Goal: Task Accomplishment & Management: Complete application form

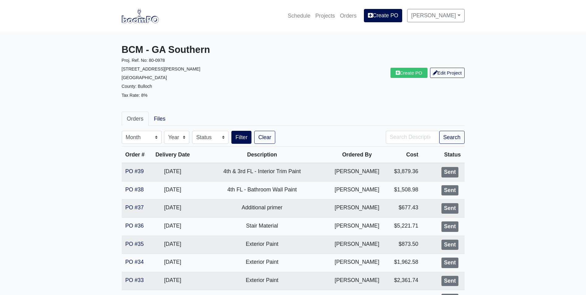
click at [148, 19] on img at bounding box center [140, 16] width 37 height 14
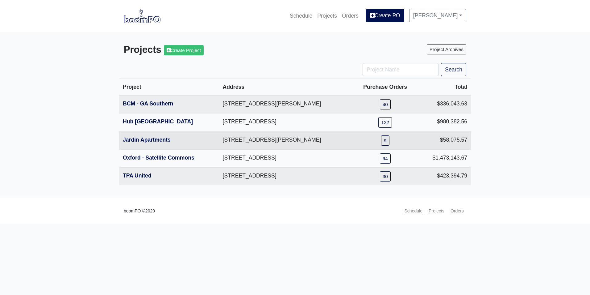
click at [146, 144] on th "Jardin Apartments" at bounding box center [169, 140] width 100 height 18
click at [149, 141] on link "Jardin Apartments" at bounding box center [147, 139] width 48 height 6
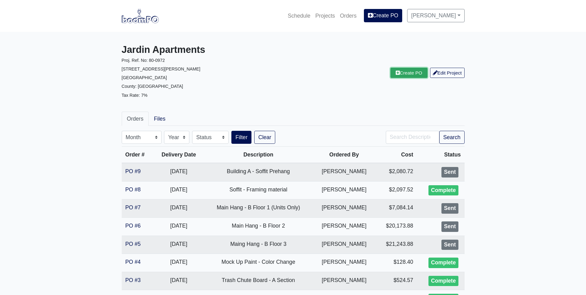
click at [406, 73] on link "Create PO" at bounding box center [408, 73] width 37 height 10
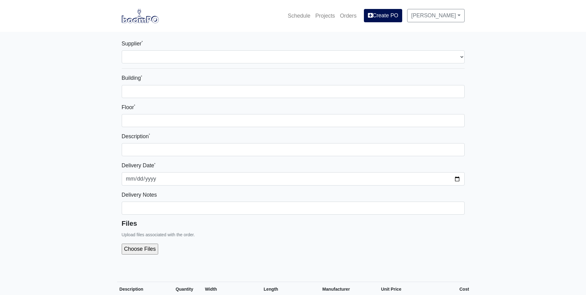
select select
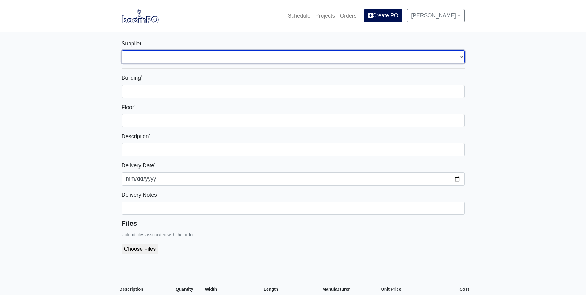
click at [242, 58] on select "Select one... Capitol Materials Coastal - Savannah, GA PPG Paint - Macon, GA PP…" at bounding box center [293, 56] width 343 height 13
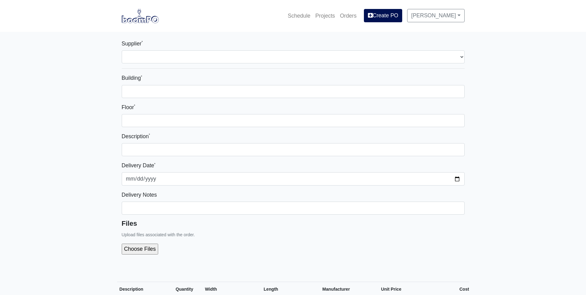
click at [142, 19] on img at bounding box center [140, 16] width 37 height 14
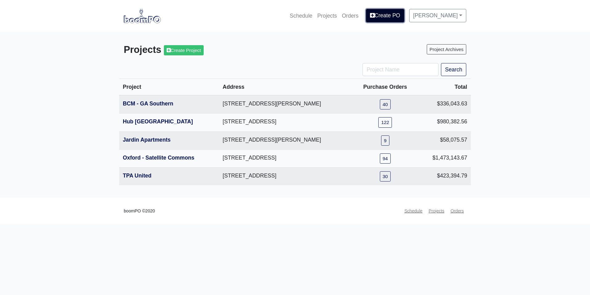
click at [396, 18] on link "Create PO" at bounding box center [385, 15] width 38 height 13
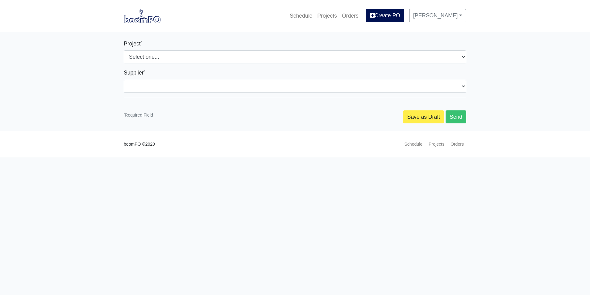
select select
drag, startPoint x: 157, startPoint y: 43, endPoint x: 156, endPoint y: 47, distance: 4.1
click at [157, 44] on div "Project * Select one... [GEOGRAPHIC_DATA] - [GEOGRAPHIC_DATA] Hub [GEOGRAPHIC_D…" at bounding box center [295, 51] width 343 height 24
click at [121, 22] on div "Schedule Projects Orders Create PO [PERSON_NAME] Settings Profile Log Out" at bounding box center [295, 15] width 352 height 17
click at [132, 19] on img at bounding box center [142, 16] width 37 height 14
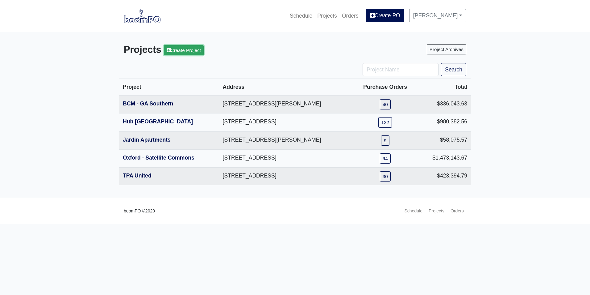
click at [190, 51] on link "Create Project" at bounding box center [184, 50] width 40 height 10
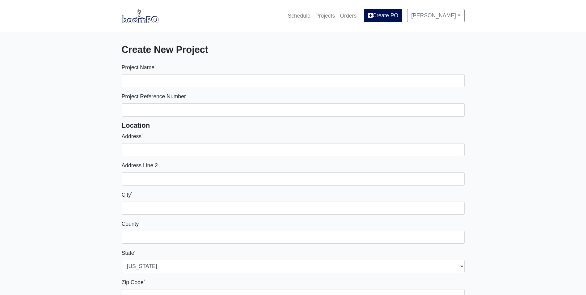
select select
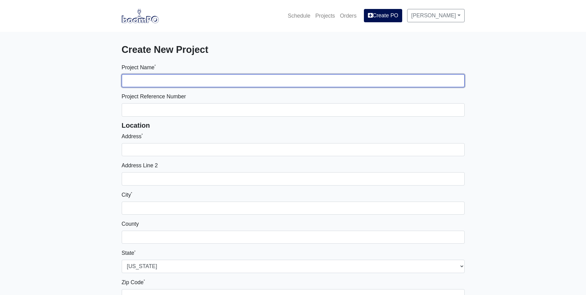
click at [156, 82] on input "Project Name *" at bounding box center [293, 80] width 343 height 13
type input "The [PERSON_NAME]"
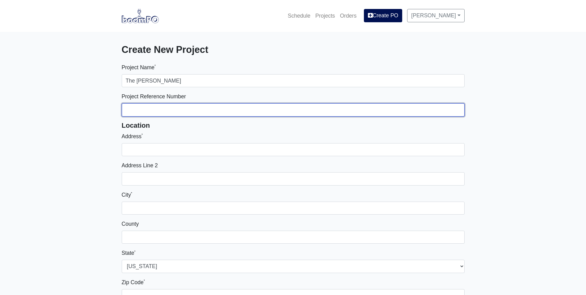
click at [191, 109] on input "Project Reference Number" at bounding box center [293, 109] width 343 height 13
type input "80-0975"
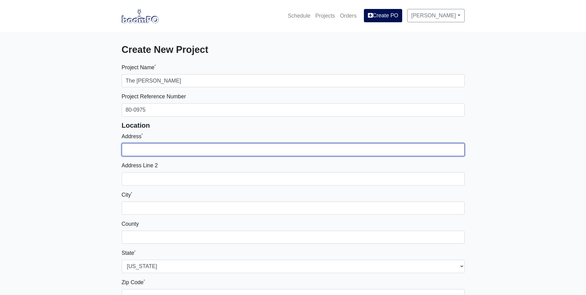
click at [261, 146] on input "Address *" at bounding box center [293, 149] width 343 height 13
type input "[STREET_ADDRESS][PERSON_NAME]"
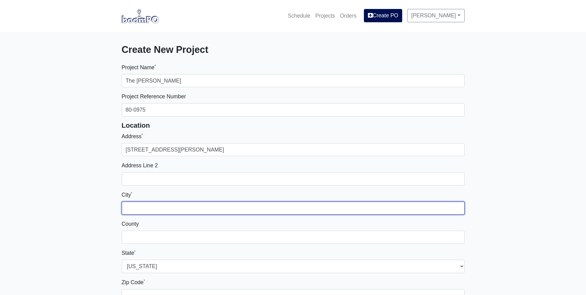
click at [183, 205] on input "City *" at bounding box center [293, 207] width 343 height 13
type input "Lawrenceville"
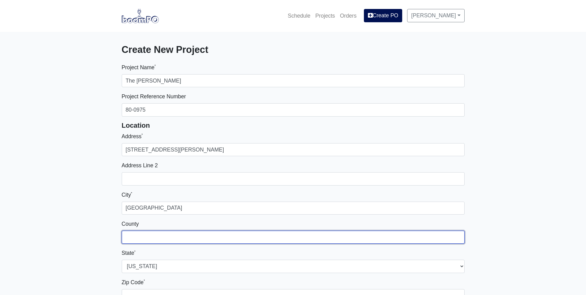
click at [148, 237] on input "County" at bounding box center [293, 236] width 343 height 13
type input "Gwinnett"
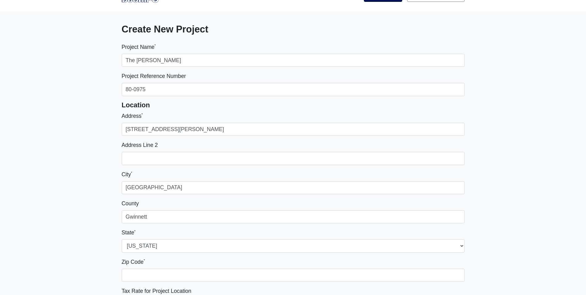
scroll to position [31, 0]
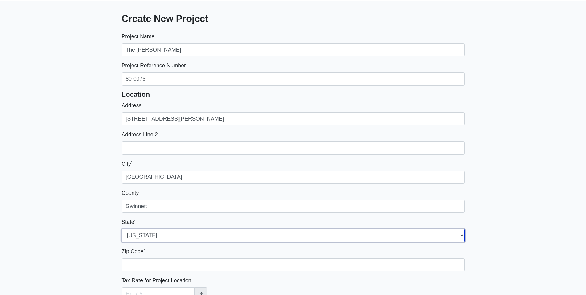
click at [184, 233] on select "Alabama Alaska Arizona Arkansas California Colorado Connecticut Delaware Distri…" at bounding box center [293, 234] width 343 height 13
select select "GA"
click at [122, 228] on select "Alabama Alaska Arizona Arkansas California Colorado Connecticut Delaware Distri…" at bounding box center [293, 234] width 343 height 13
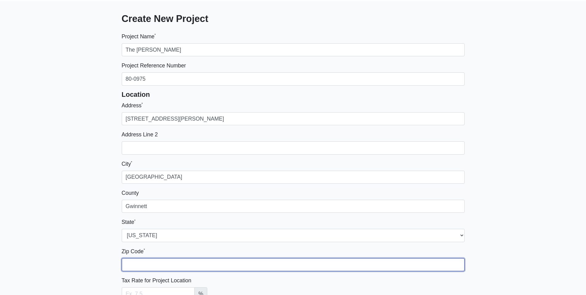
click at [167, 261] on input "Zip Code *" at bounding box center [293, 264] width 343 height 13
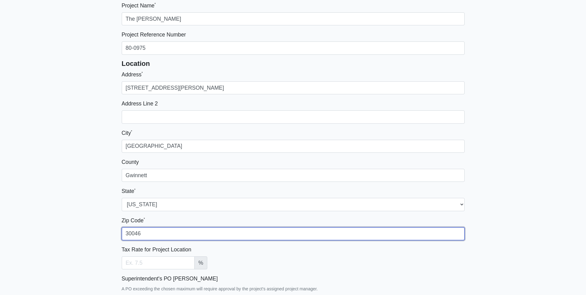
type input "30046"
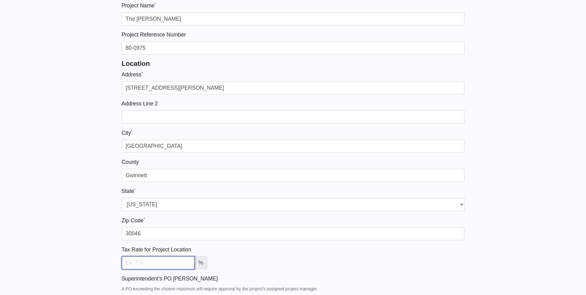
click at [149, 258] on input "Tax Rate for Project Location" at bounding box center [158, 262] width 73 height 13
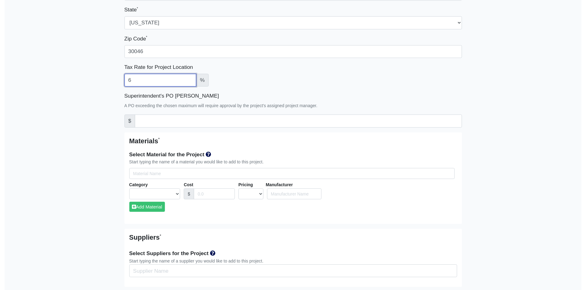
scroll to position [278, 0]
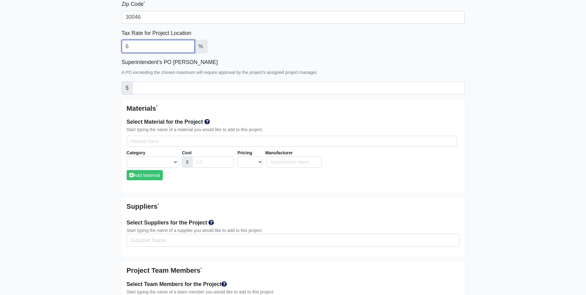
type input "6"
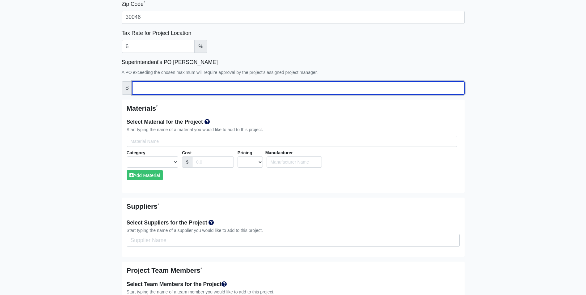
click at [146, 91] on input "Superintendent's PO Max Amount" at bounding box center [298, 87] width 332 height 13
type input "5000"
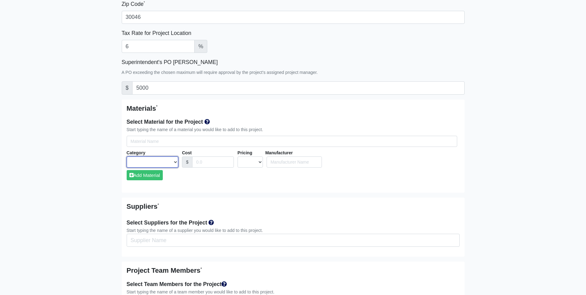
click at [167, 159] on select "Acoustical Ceilings Baffles and Blades Caulk Channel Clean Up Clouds & Canopies…" at bounding box center [153, 161] width 52 height 11
select select "[object Object]"
click at [127, 156] on select "Acoustical Ceilings Baffles and Blades Caulk Channel Clean Up Clouds & Canopies…" at bounding box center [153, 161] width 52 height 11
select select
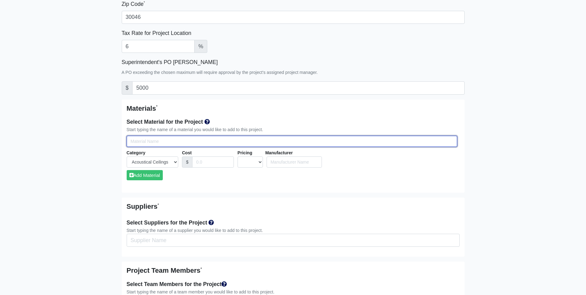
click at [192, 140] on input "Select Team Members for the Project" at bounding box center [292, 141] width 330 height 11
type input "t"
select select
type input "ty"
select select
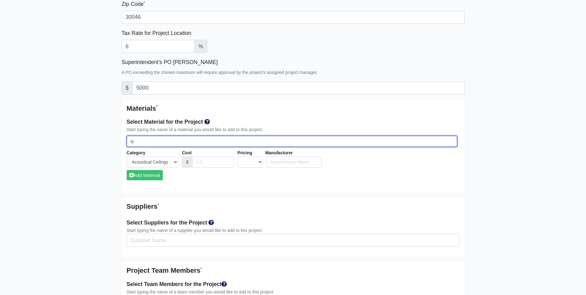
type input "typ"
select select
type input "type"
select select
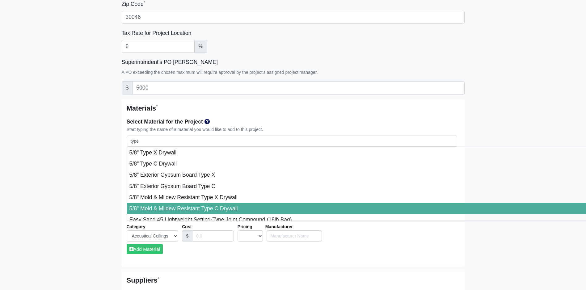
type input "5/8" Mold & Mildew Resistant Type C Drywall"
select select "0"
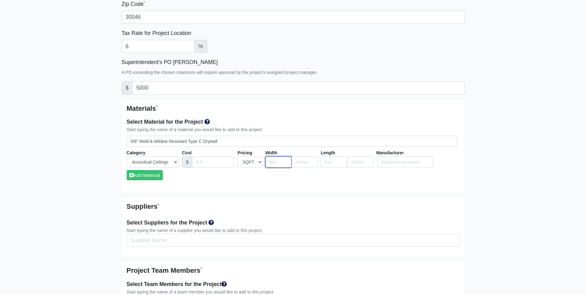
click at [271, 163] on input "number" at bounding box center [278, 161] width 27 height 11
type input "4"
click at [325, 162] on input "number" at bounding box center [333, 161] width 27 height 11
type input "12"
click at [199, 162] on input "Cost" at bounding box center [213, 161] width 42 height 11
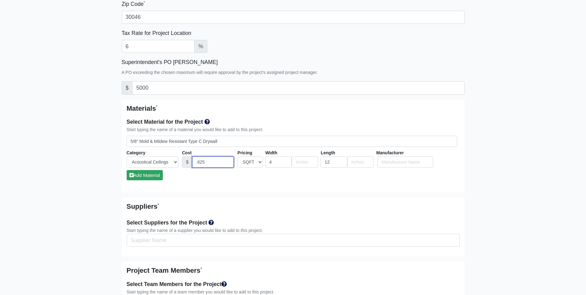
type input ".625"
click at [156, 174] on button "Add Material" at bounding box center [145, 175] width 36 height 10
select select
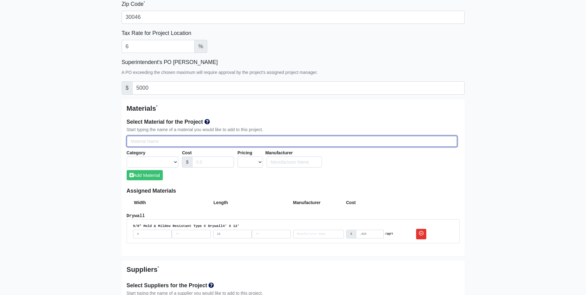
click at [163, 141] on input "Select Team Members for the Project" at bounding box center [292, 141] width 330 height 11
type input "t"
select select
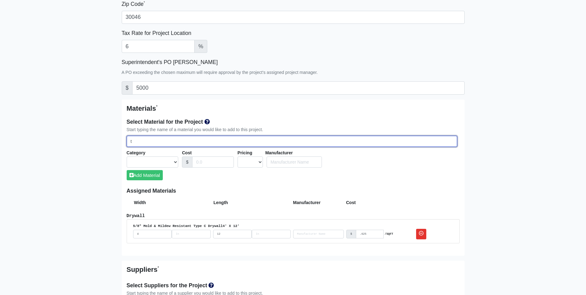
select select
type input "ty"
select select
type input "typ"
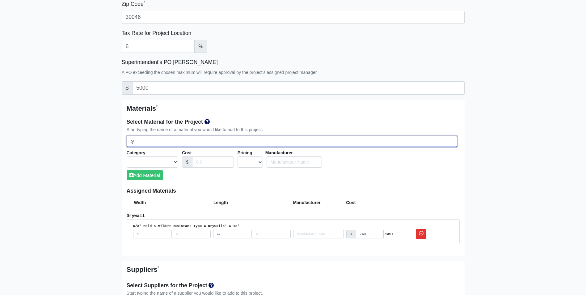
select select
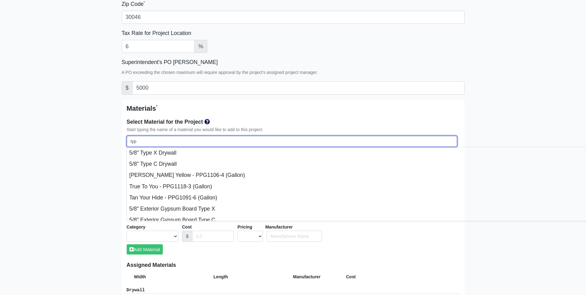
select select
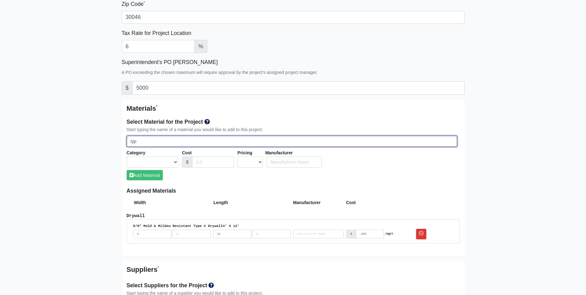
type input "typc"
select select
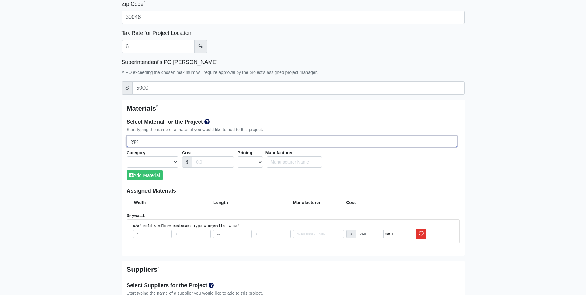
select select
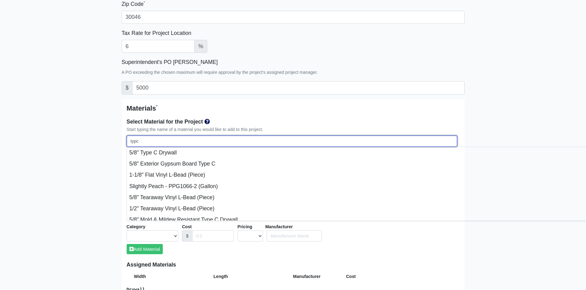
type input "typ"
select select
type input "type"
select select
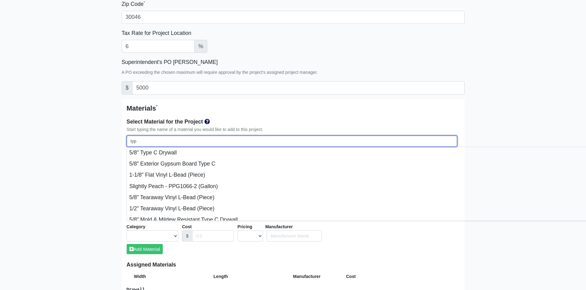
select select
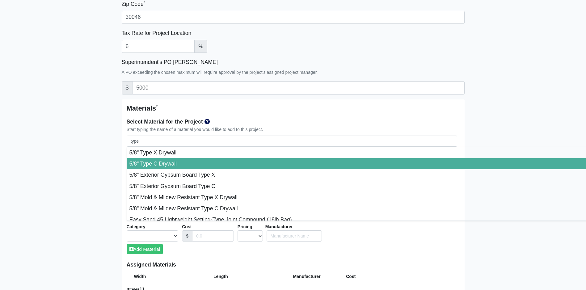
type input "5/8" Type C Drywall"
select select "[object Object]"
select select "0"
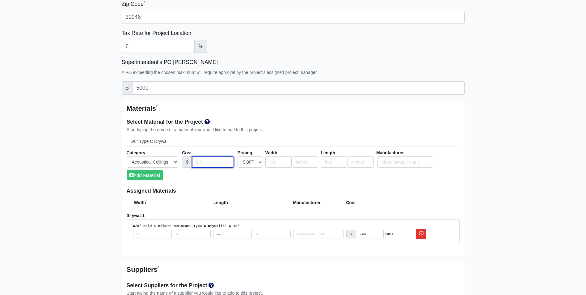
click at [212, 161] on input "Cost" at bounding box center [213, 161] width 42 height 11
type input ".500"
click at [278, 165] on input "number" at bounding box center [278, 161] width 27 height 11
type input "4"
click at [326, 162] on input "number" at bounding box center [333, 161] width 27 height 11
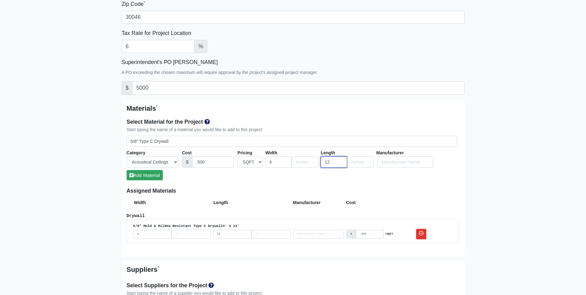
type input "12"
click at [156, 176] on button "Add Material" at bounding box center [145, 175] width 36 height 10
select select
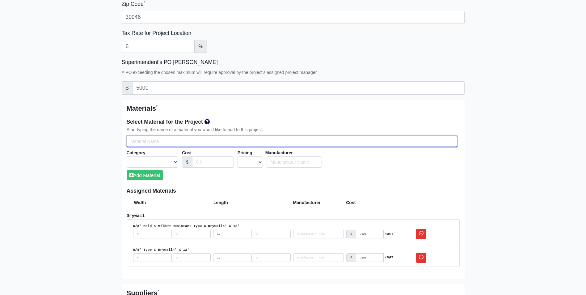
click at [178, 141] on input "Select Team Members for the Project" at bounding box center [292, 141] width 330 height 11
type input "r"
select select
type input "re"
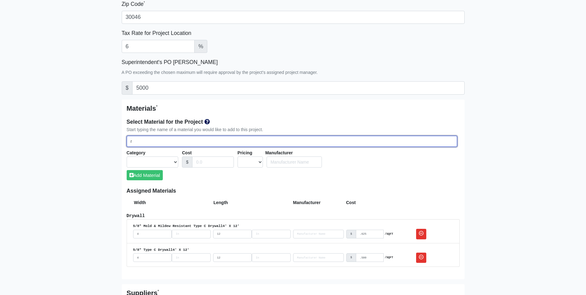
select select
type input "res"
select select
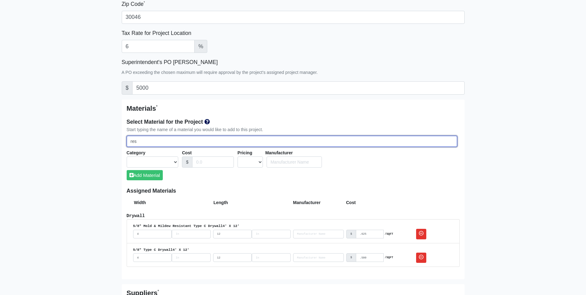
select select
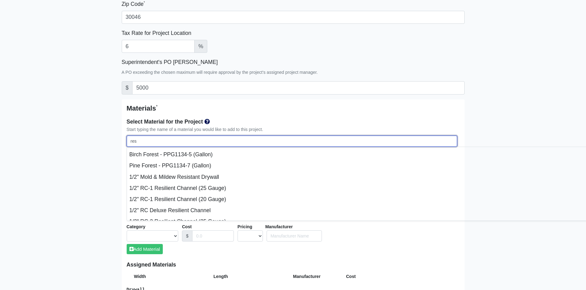
scroll to position [93, 0]
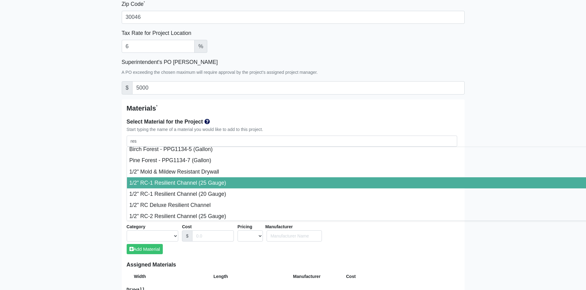
type input "1/2" RC-1 Resilient Channel (25 Gauge)"
select select "[object Object]"
select select "1"
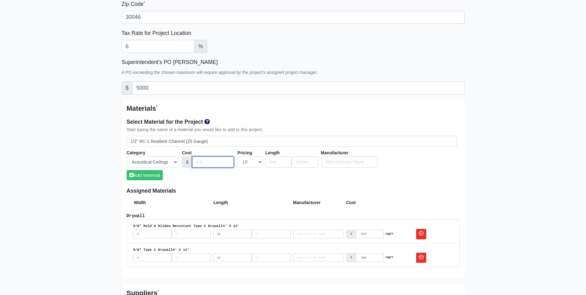
click at [208, 162] on input "Cost" at bounding box center [213, 161] width 42 height 11
type input ".165"
click at [271, 157] on input "number" at bounding box center [278, 161] width 27 height 11
type input "12"
click at [153, 179] on button "Add Material" at bounding box center [145, 175] width 36 height 10
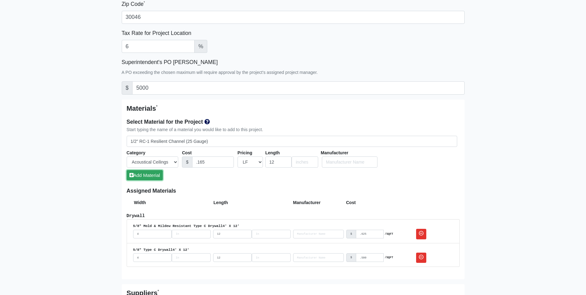
select select
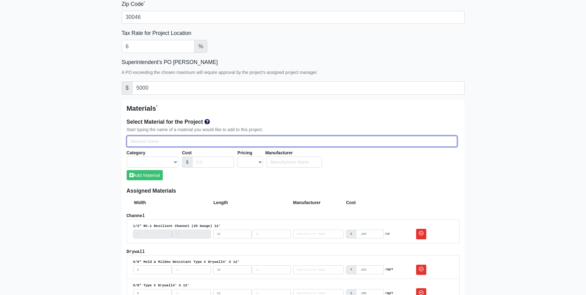
click at [165, 140] on input "Select Team Members for the Project" at bounding box center [292, 141] width 330 height 11
type input "t"
select select
type input "ty"
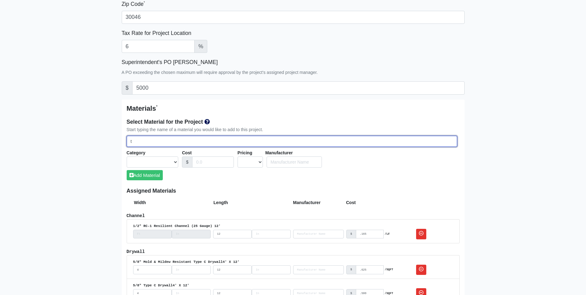
select select
type input "typ"
select select
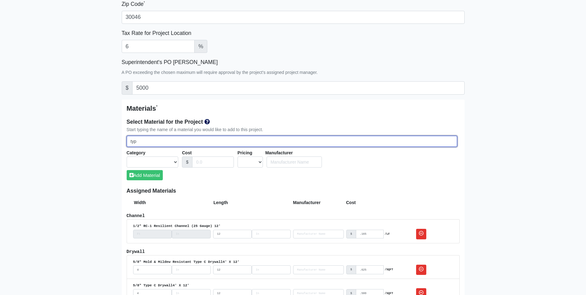
type input "typc"
select select
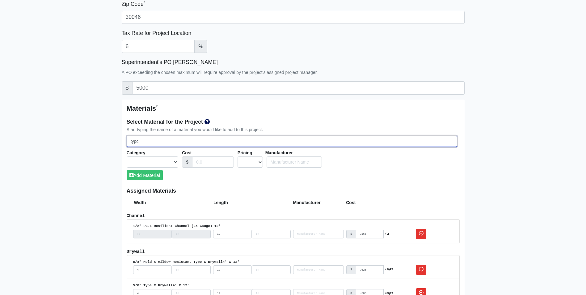
select select
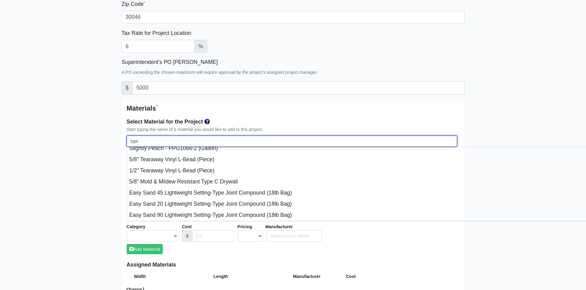
type input "typ"
select select
type input "type"
select select
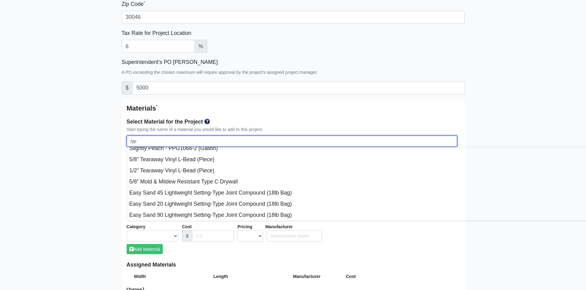
select select
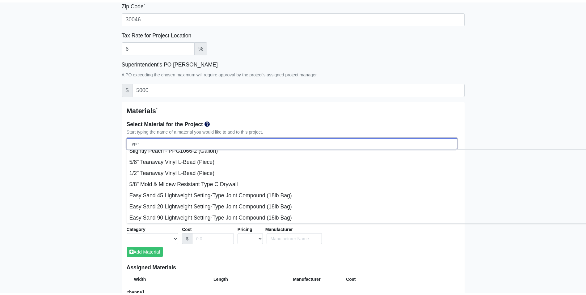
scroll to position [0, 0]
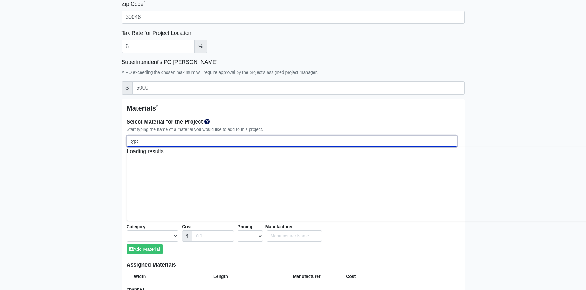
select select
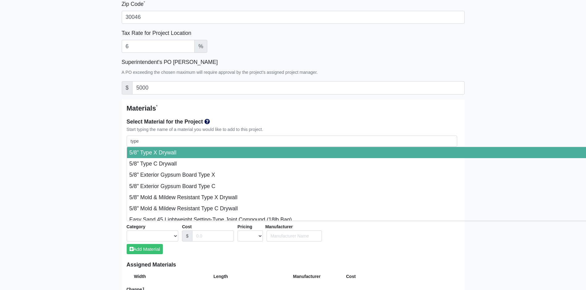
type input "5/8" Type X Drywall"
select select "[object Object]"
select select "0"
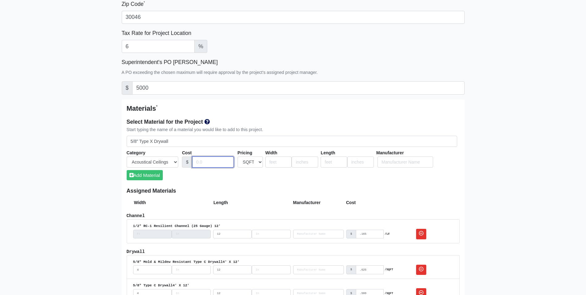
click at [208, 160] on input "Cost" at bounding box center [213, 161] width 42 height 11
type input ".455"
click at [270, 160] on input "number" at bounding box center [278, 161] width 27 height 11
type input "4"
click at [330, 158] on input "number" at bounding box center [333, 161] width 27 height 11
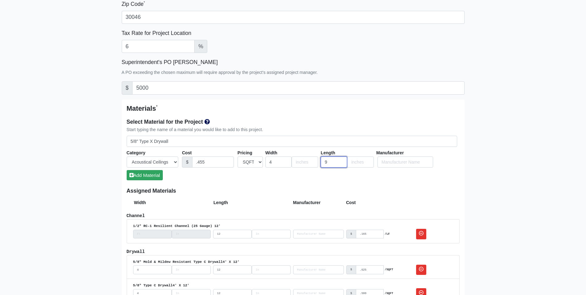
type input "9"
click at [136, 176] on button "Add Material" at bounding box center [145, 175] width 36 height 10
select select
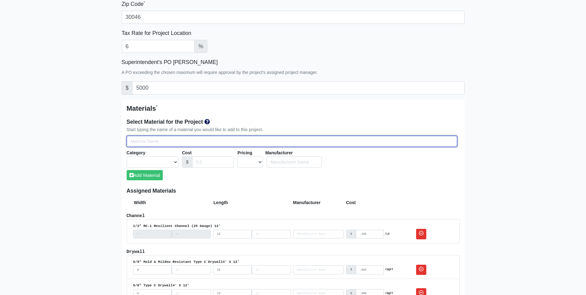
click at [151, 145] on input "Select Team Members for the Project" at bounding box center [292, 141] width 330 height 11
type input "t"
select select
type input "ty"
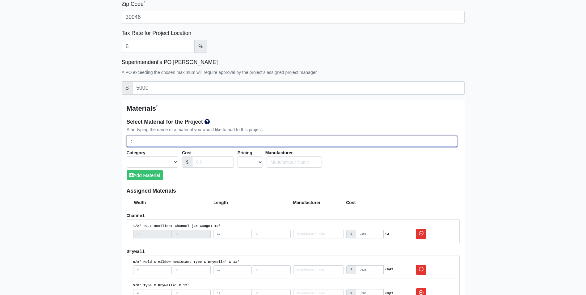
select select
type input "typ"
select select
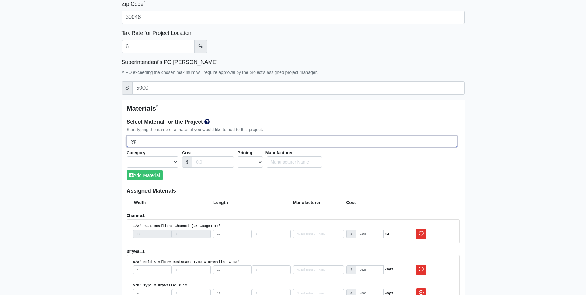
select select
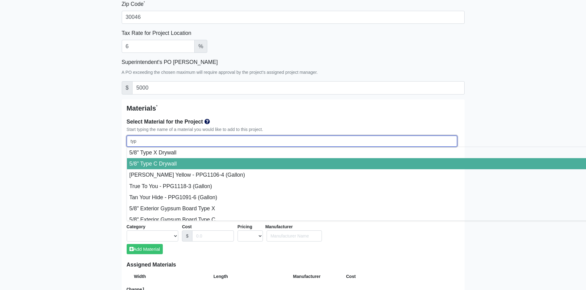
type input "type"
select select
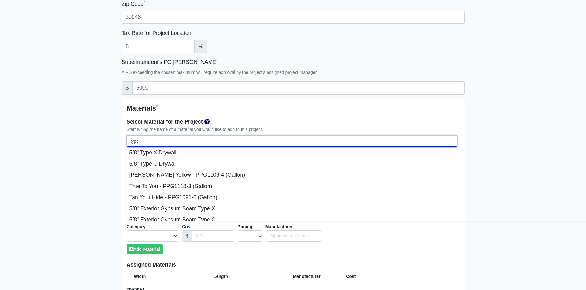
select select
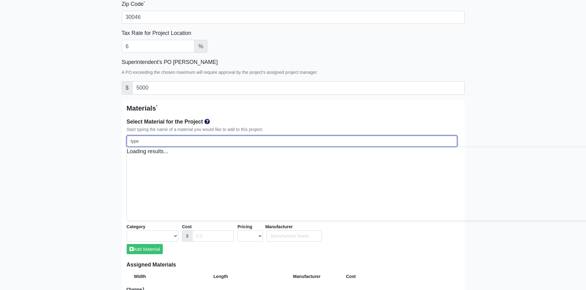
select select
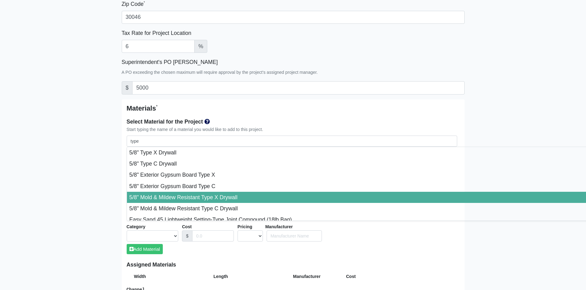
type input "5/8" Mold & Mildew Resistant Type X Drywall"
select select "[object Object]"
select select "0"
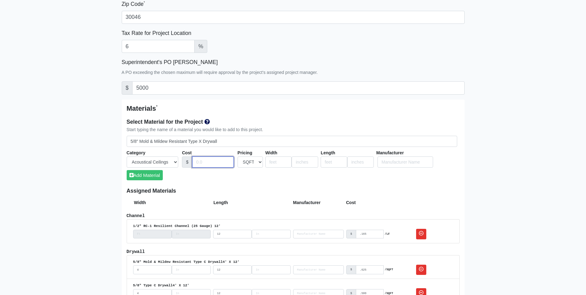
click at [196, 157] on input "Cost" at bounding box center [213, 161] width 42 height 11
type input ".575"
click at [276, 165] on input "number" at bounding box center [278, 161] width 27 height 11
type input "4"
click at [327, 161] on input "number" at bounding box center [333, 161] width 27 height 11
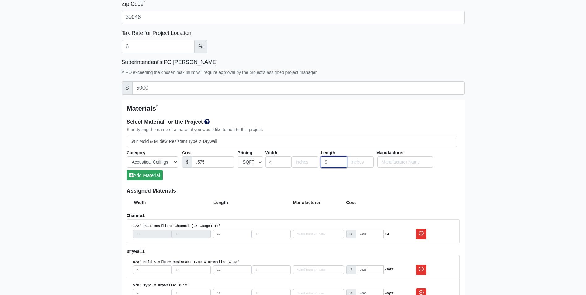
type input "9"
drag, startPoint x: 152, startPoint y: 177, endPoint x: 162, endPoint y: 163, distance: 16.6
click at [152, 177] on button "Add Material" at bounding box center [145, 175] width 36 height 10
select select
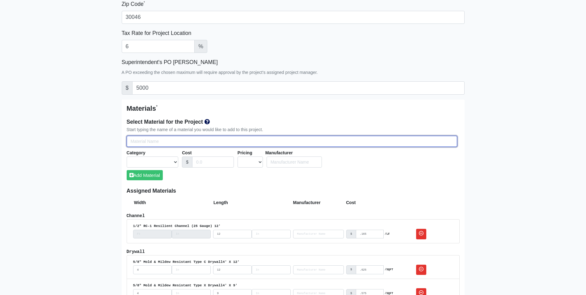
click at [174, 144] on input "Select Team Members for the Project" at bounding box center [292, 141] width 330 height 11
type input "t"
select select
type input "ta"
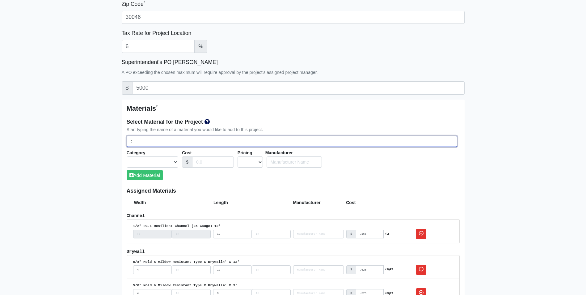
select select
type input "tap"
select select
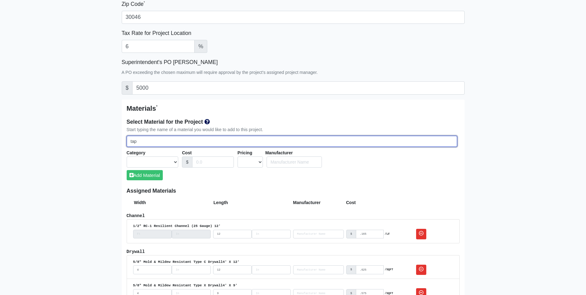
select select
type input "tape"
select select
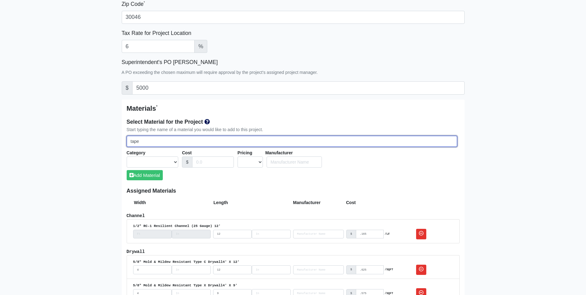
select select
drag, startPoint x: 158, startPoint y: 143, endPoint x: 110, endPoint y: 148, distance: 48.4
click at [110, 148] on main "Create New Project Project Name * The Lawrence Project Reference Number 80-0975…" at bounding box center [293, 186] width 586 height 864
type input "J"
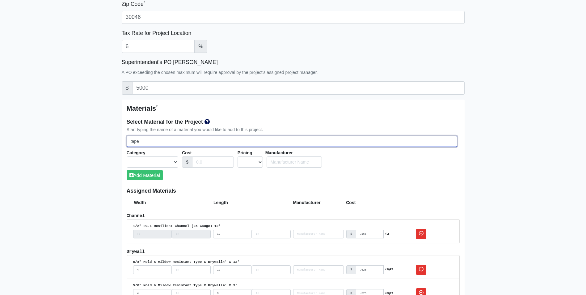
select select
type input "Jo"
select select
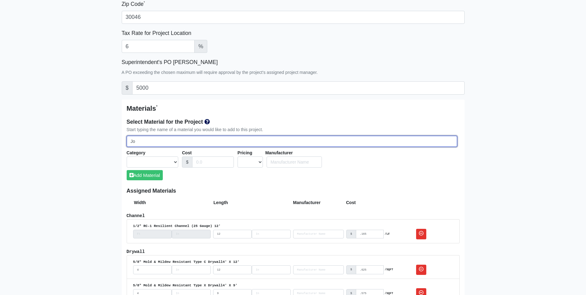
type input "Joi"
select select
type input "Join"
select select
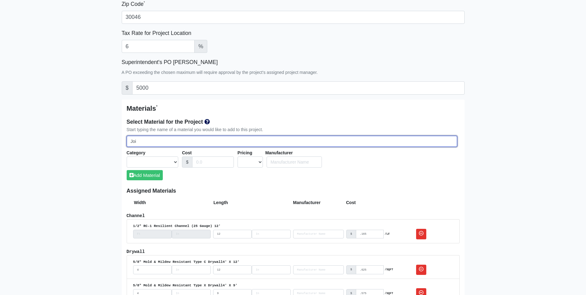
select select
type input "Joint"
select select
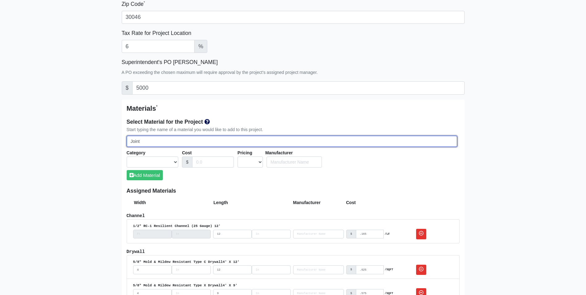
select select
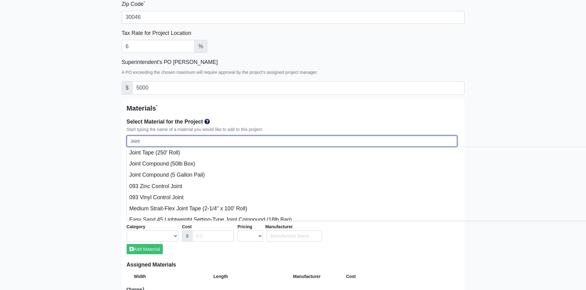
type input "Joint"
select select
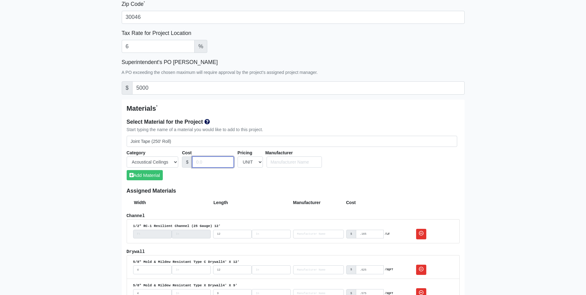
click at [219, 161] on input "Cost" at bounding box center [213, 161] width 42 height 11
click at [147, 171] on button "Add Material" at bounding box center [145, 175] width 36 height 10
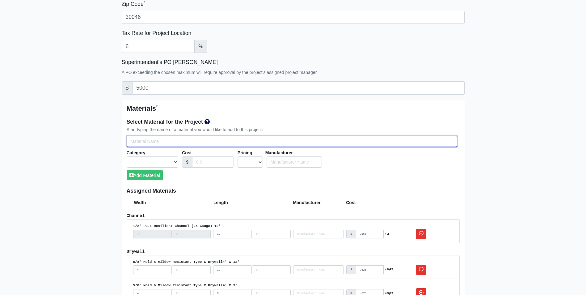
click at [171, 144] on input "Select Team Members for the Project" at bounding box center [292, 141] width 330 height 11
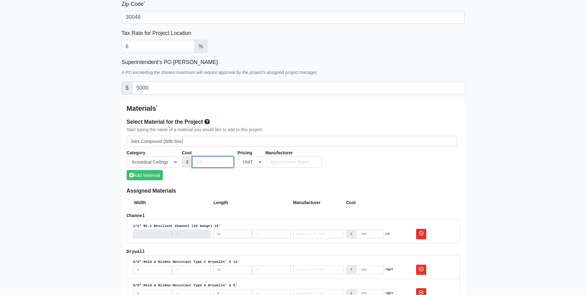
click at [205, 160] on input "Cost" at bounding box center [213, 161] width 42 height 11
click at [155, 173] on button "Add Material" at bounding box center [145, 175] width 36 height 10
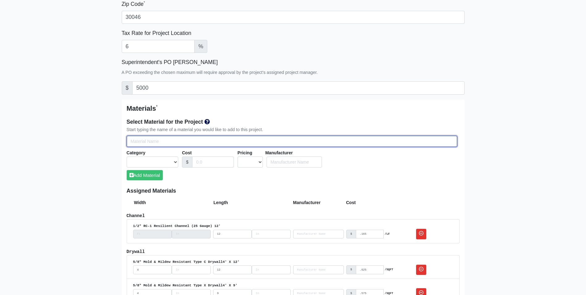
click at [166, 144] on input "Select Team Members for the Project" at bounding box center [292, 141] width 330 height 11
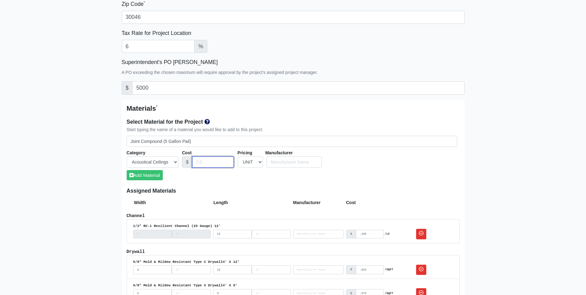
click at [201, 161] on input "Cost" at bounding box center [213, 161] width 42 height 11
click at [155, 174] on button "Add Material" at bounding box center [145, 175] width 36 height 10
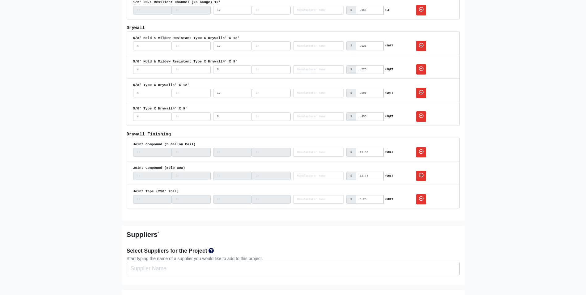
scroll to position [587, 0]
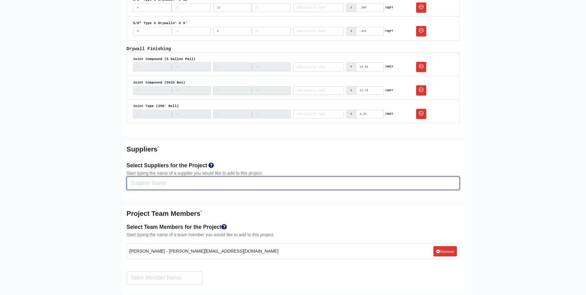
click at [220, 179] on input "Select Team Members for the Project" at bounding box center [293, 182] width 333 height 13
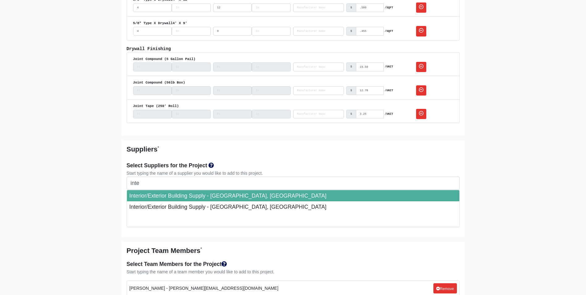
click at [270, 195] on li "Interior/Exterior Building Supply - Canton, GA" at bounding box center [293, 195] width 332 height 11
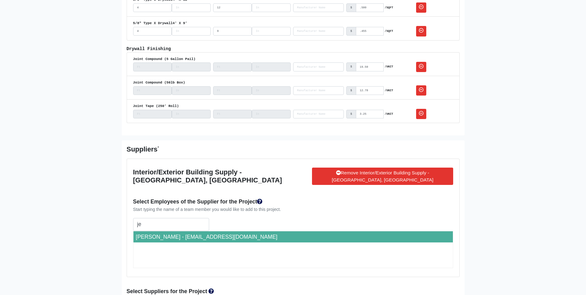
click at [187, 231] on li "Jeff Wilson - jwilson@interiorexterior.net" at bounding box center [292, 236] width 319 height 11
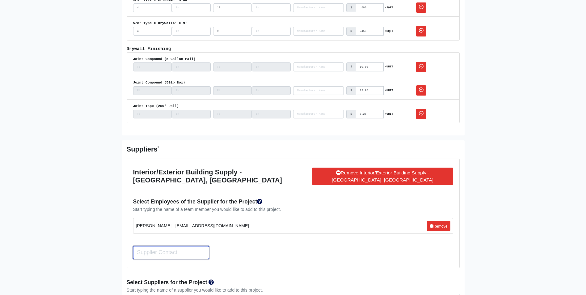
click at [185, 246] on input "Search" at bounding box center [171, 252] width 76 height 13
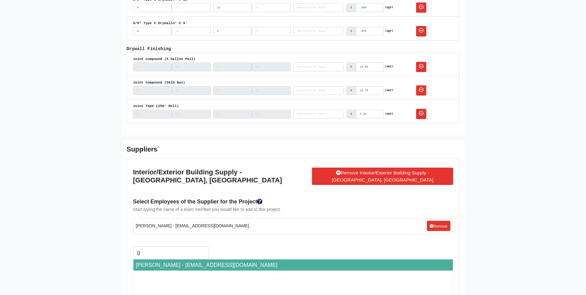
click at [190, 259] on li "Gabby Valdovinos - gvaldovinos@interiorexterior.net" at bounding box center [292, 264] width 319 height 11
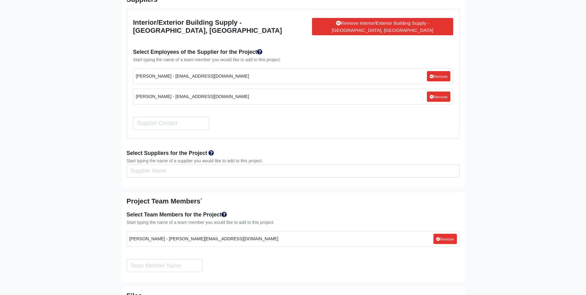
scroll to position [741, 0]
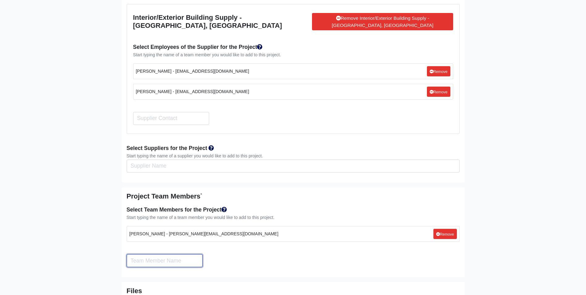
click at [182, 254] on input "Search" at bounding box center [165, 260] width 76 height 13
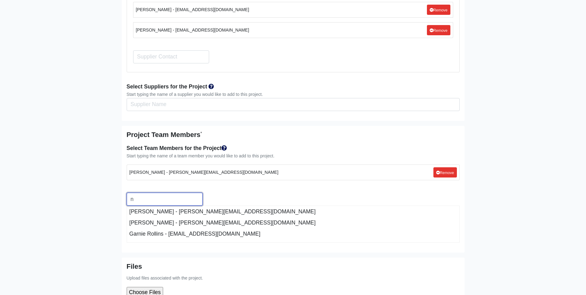
scroll to position [803, 0]
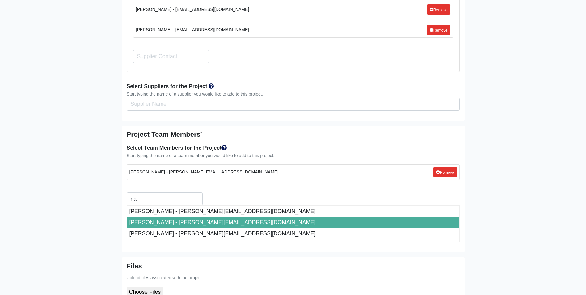
click at [193, 216] on li "Nathan Hammock - nathanh@roswelldrywall.com" at bounding box center [293, 221] width 332 height 11
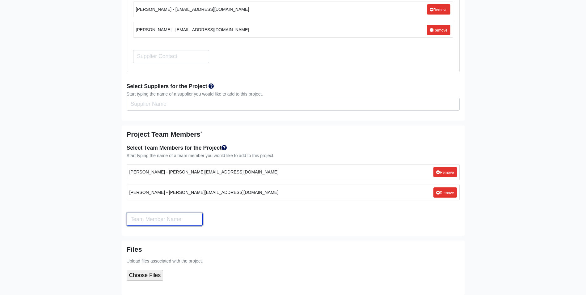
click at [188, 212] on input "Search" at bounding box center [165, 218] width 76 height 13
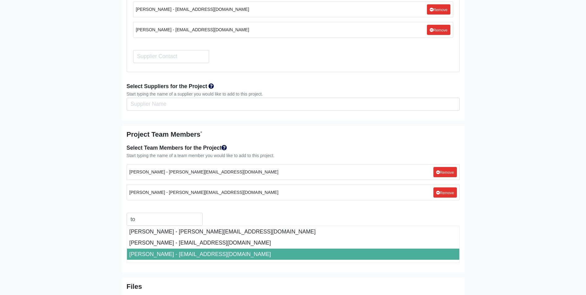
click at [194, 249] on li "Todd Canaday - toddc@roswelldrywall.com" at bounding box center [293, 253] width 332 height 11
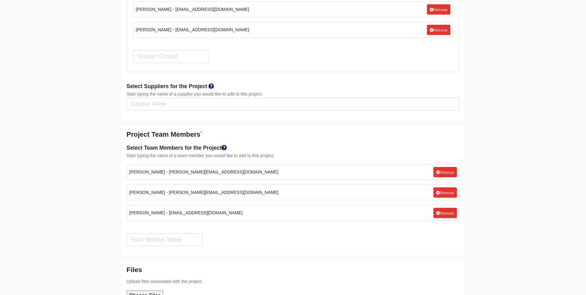
scroll to position [881, 0]
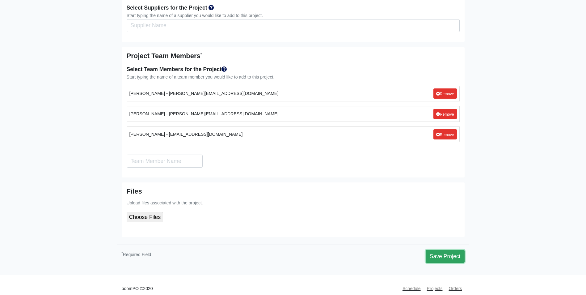
click at [451, 249] on button "Save Project" at bounding box center [444, 255] width 39 height 13
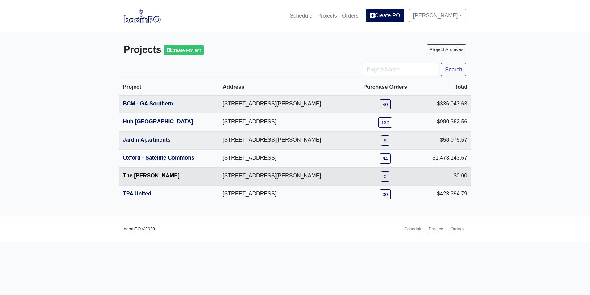
click at [142, 178] on link "The Lawrence" at bounding box center [151, 175] width 57 height 6
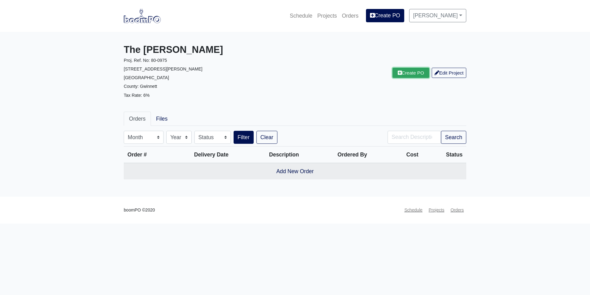
click at [403, 74] on link "Create PO" at bounding box center [411, 73] width 37 height 10
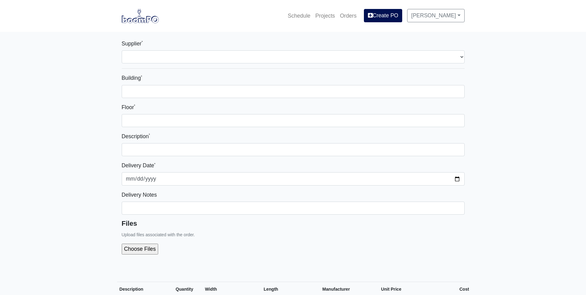
select select
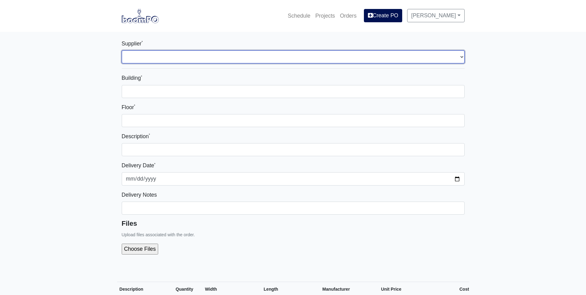
drag, startPoint x: 263, startPoint y: 54, endPoint x: 261, endPoint y: 59, distance: 5.7
click at [263, 54] on select "Select one... Interior/Exterior Building Supply - Canton, GA" at bounding box center [293, 56] width 343 height 13
select select "861"
click at [122, 50] on select "Select one... Interior/Exterior Building Supply - Canton, GA" at bounding box center [293, 56] width 343 height 13
select select
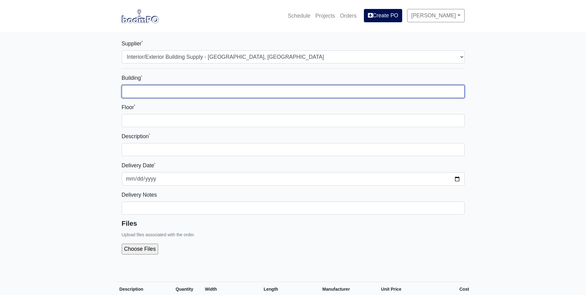
click at [235, 91] on input "Building *" at bounding box center [293, 91] width 343 height 13
type input "1"
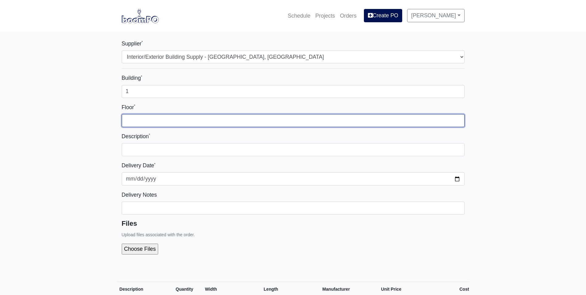
click at [299, 121] on input "Floor *" at bounding box center [293, 120] width 343 height 13
type input "3"
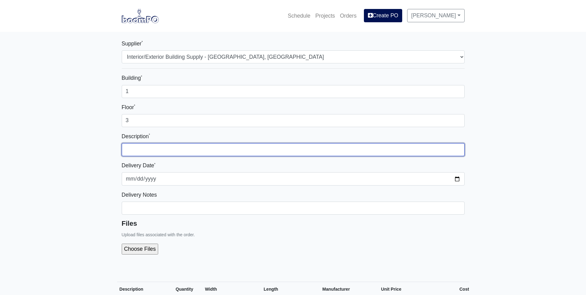
click at [331, 153] on input "text" at bounding box center [293, 149] width 343 height 13
type input "P"
type input "3rd FL - Ceiling Prehang"
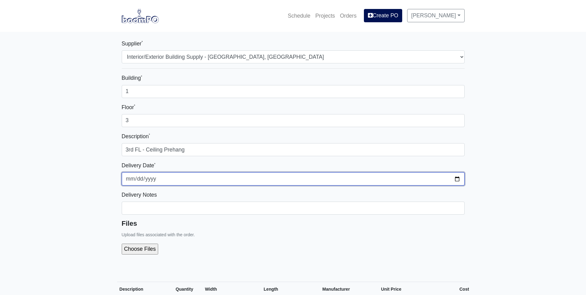
click at [458, 178] on input "2025-10-03" at bounding box center [293, 178] width 343 height 13
type input "2025-10-06"
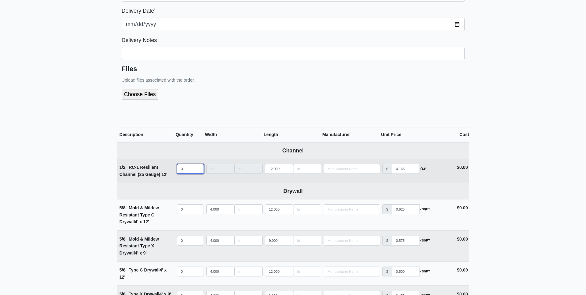
select select
click at [196, 166] on input "quantity" at bounding box center [190, 169] width 27 height 10
type input "1"
select select
type input "14"
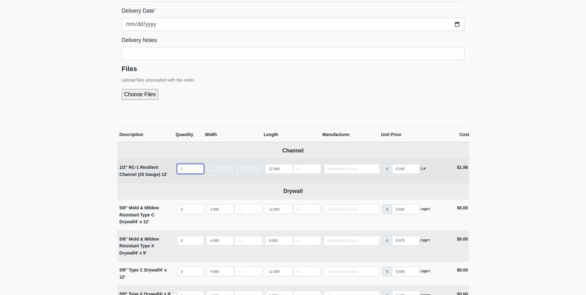
select select
type input "140"
select select
type input "1400"
select select
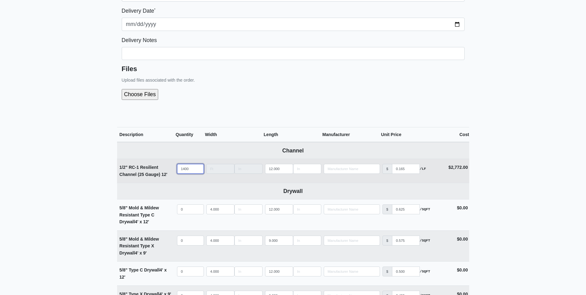
scroll to position [185, 0]
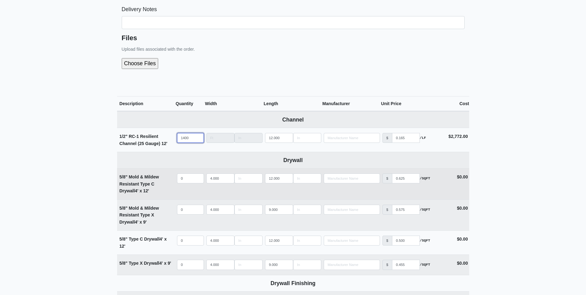
type input "1400"
select select
click at [186, 180] on input "quantity" at bounding box center [190, 178] width 27 height 10
type input "3"
select select
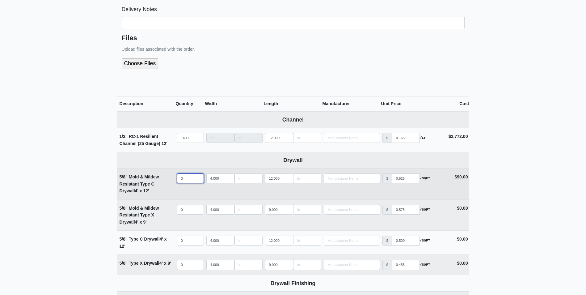
type input "33"
select select
type input "338"
select select
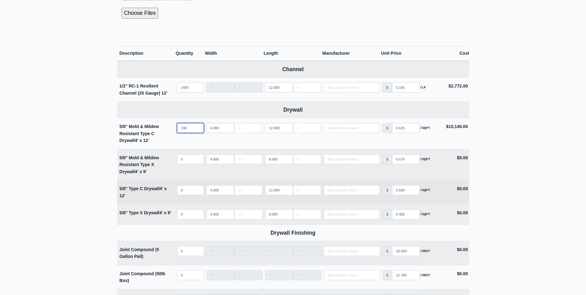
scroll to position [278, 0]
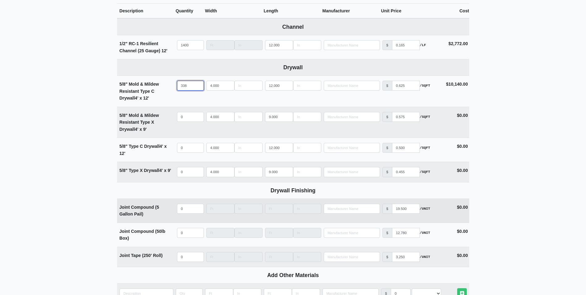
type input "338"
select select
click at [185, 212] on input "quantity" at bounding box center [190, 208] width 27 height 10
type input "5"
select select
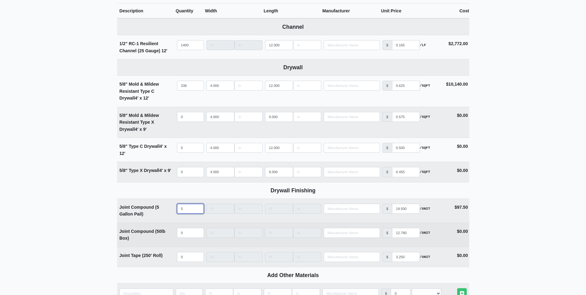
type input "5"
select select
click at [189, 230] on input "quantity" at bounding box center [190, 233] width 27 height 10
type input "5"
select select
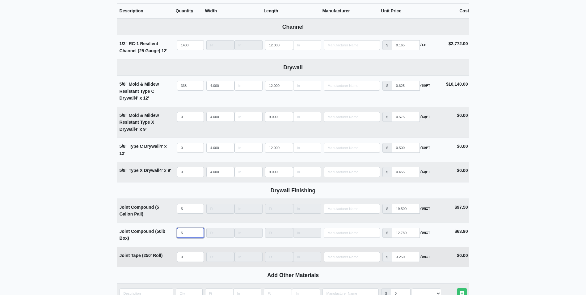
type input "5"
select select
click at [189, 258] on input "quantity" at bounding box center [190, 257] width 27 height 10
type input "6"
select select
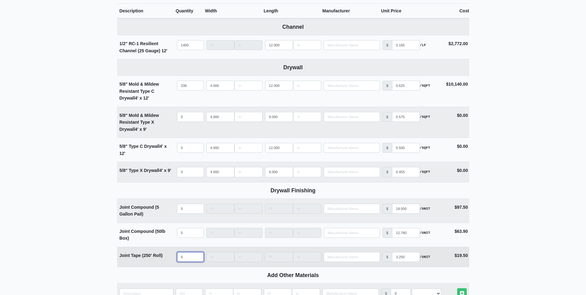
type input "60"
select select
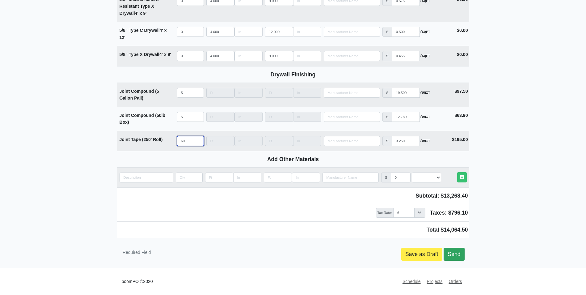
type input "60"
click at [453, 250] on link "Send" at bounding box center [453, 253] width 21 height 13
type input "2025-10-03"
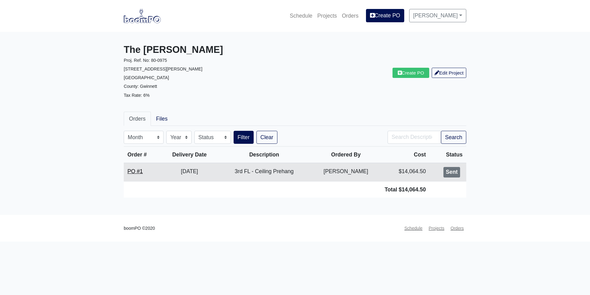
click at [140, 168] on link "PO #1" at bounding box center [135, 171] width 15 height 6
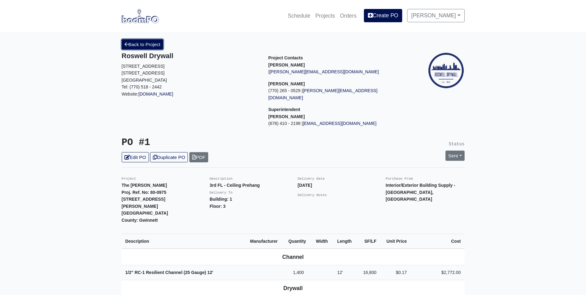
click at [149, 44] on link "Back to Project" at bounding box center [143, 44] width 42 height 10
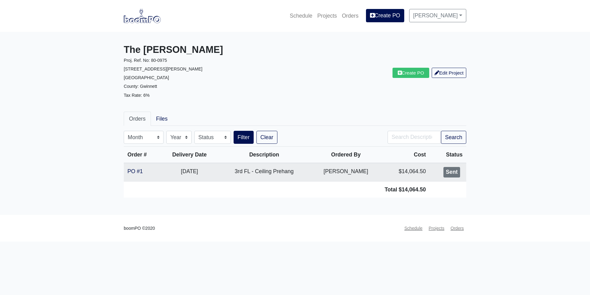
click at [145, 13] on img at bounding box center [142, 16] width 37 height 14
